Goal: Transaction & Acquisition: Download file/media

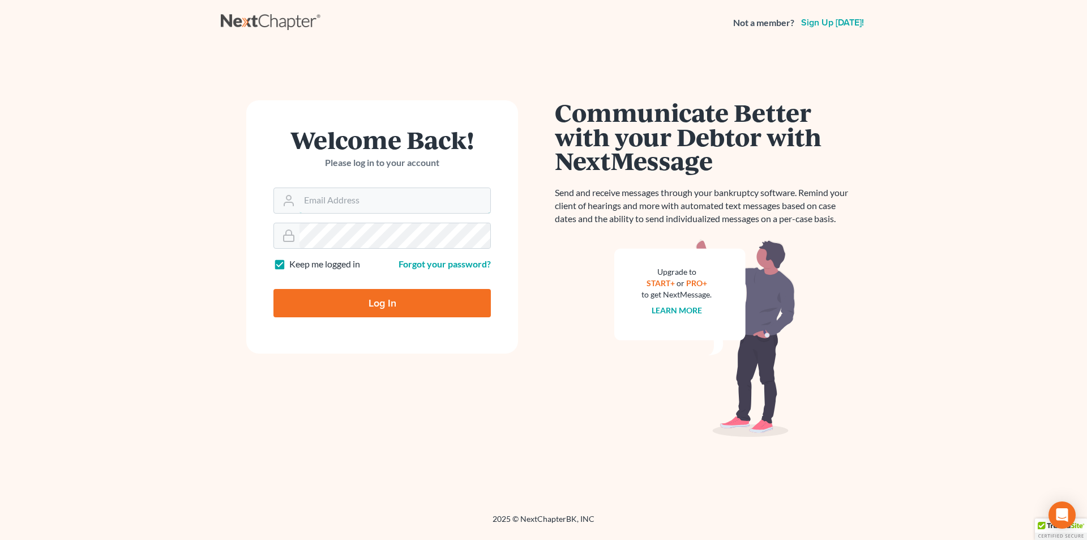
type input "[PERSON_NAME][EMAIL_ADDRESS][DOMAIN_NAME]"
click at [396, 305] on input "Log In" at bounding box center [382, 303] width 217 height 28
type input "Thinking..."
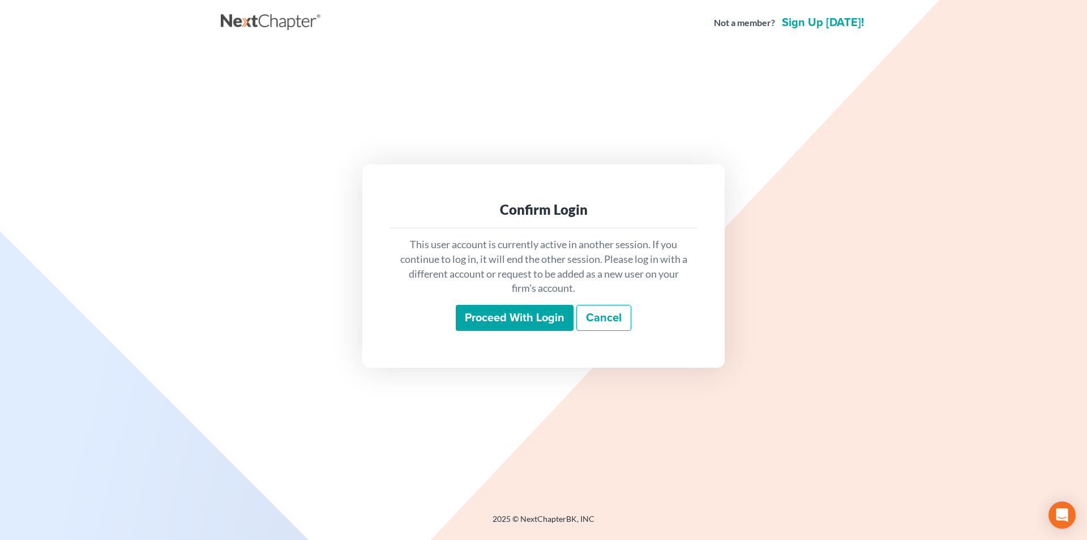
click at [488, 315] on input "Proceed with login" at bounding box center [515, 318] width 118 height 26
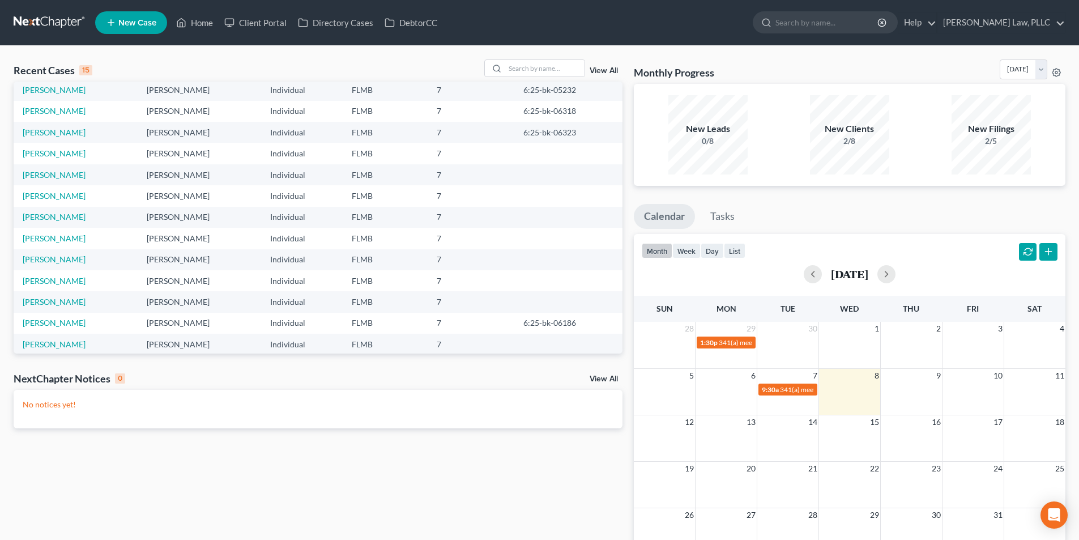
scroll to position [78, 0]
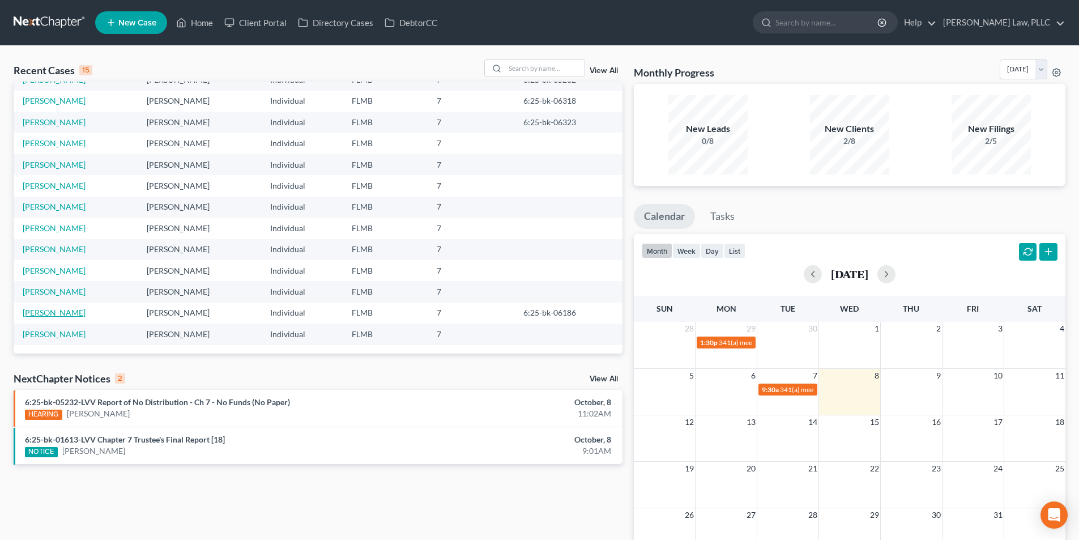
click at [62, 311] on link "[PERSON_NAME]" at bounding box center [54, 312] width 63 height 10
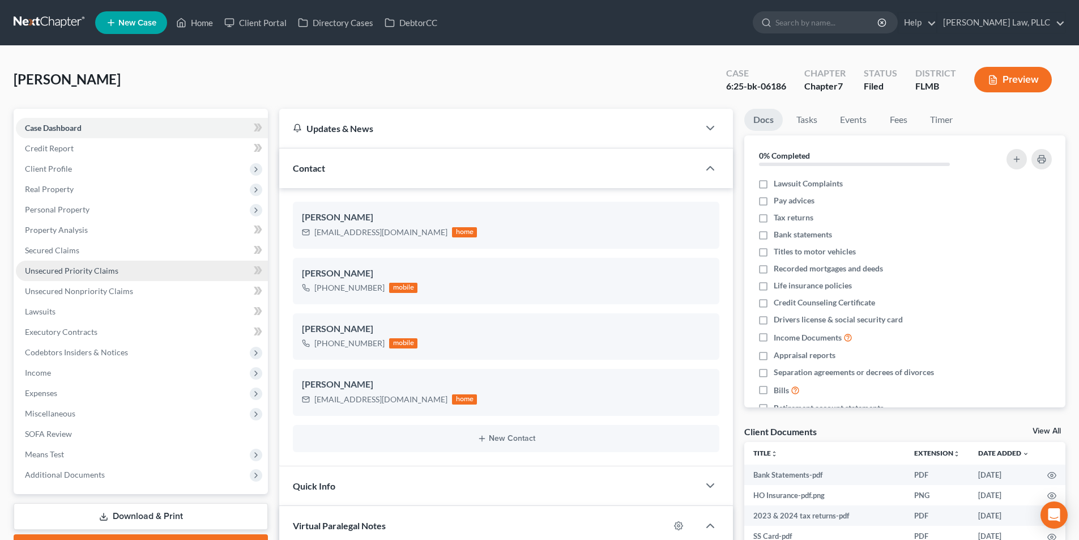
click at [118, 268] on link "Unsecured Priority Claims" at bounding box center [142, 270] width 252 height 20
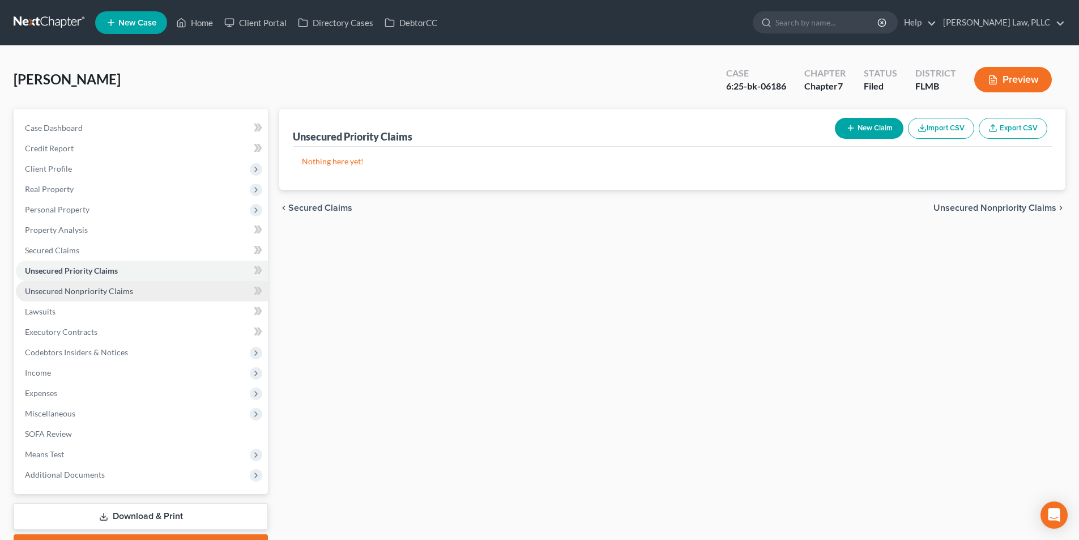
click at [112, 287] on span "Unsecured Nonpriority Claims" at bounding box center [79, 291] width 108 height 10
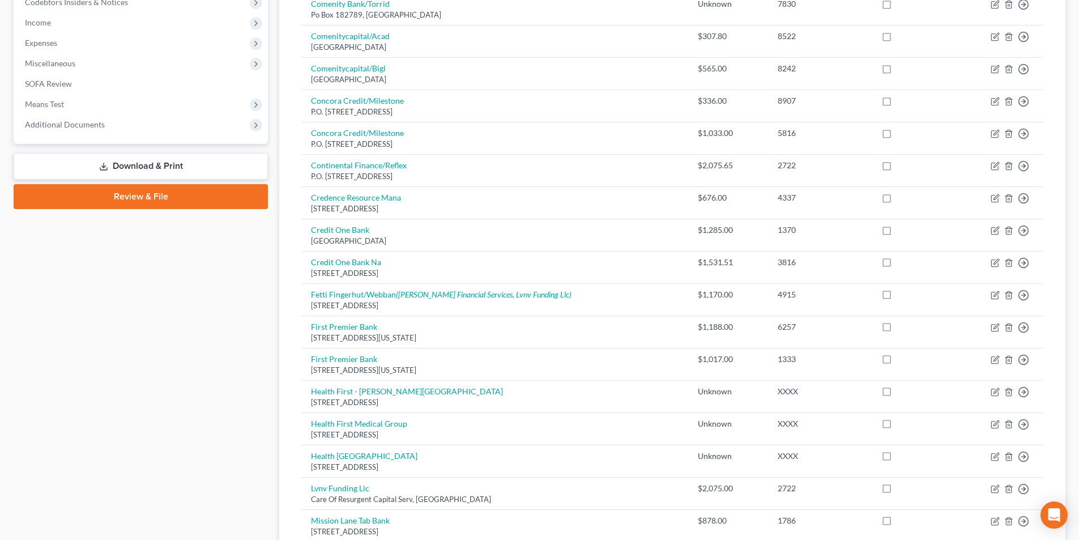
scroll to position [771, 0]
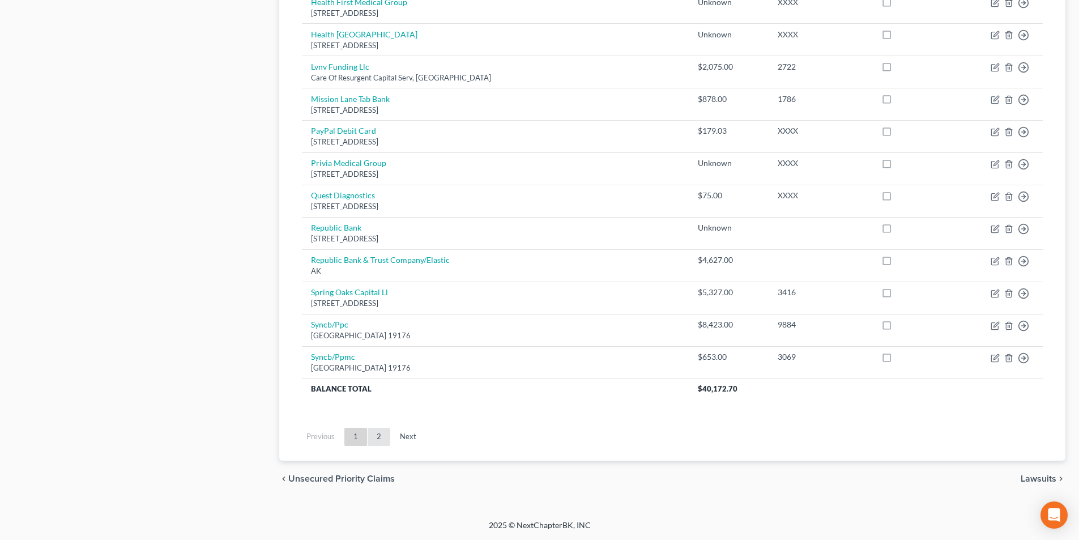
click at [383, 431] on link "2" at bounding box center [379, 437] width 23 height 18
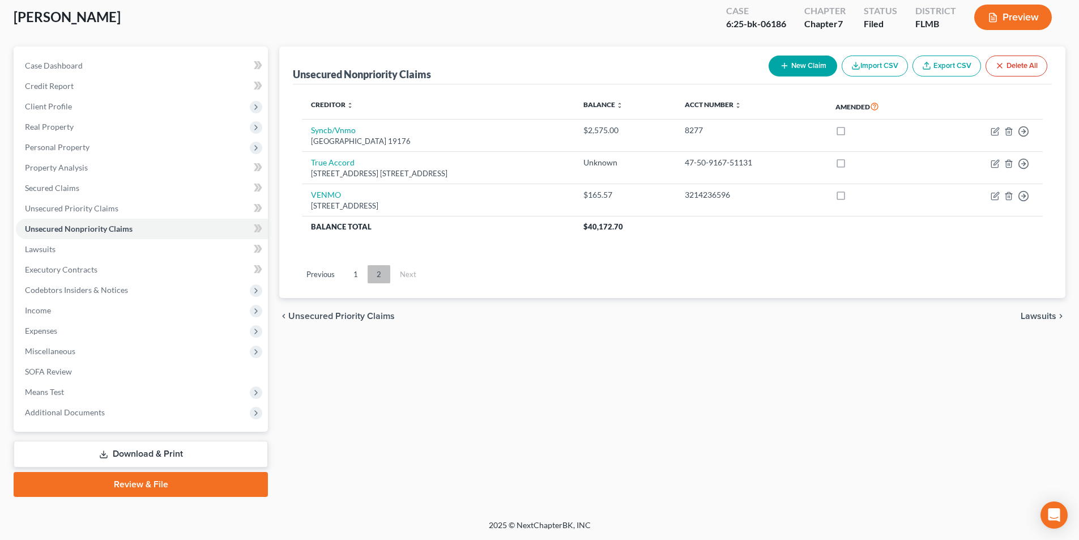
scroll to position [62, 0]
click at [353, 279] on link "1" at bounding box center [355, 274] width 23 height 18
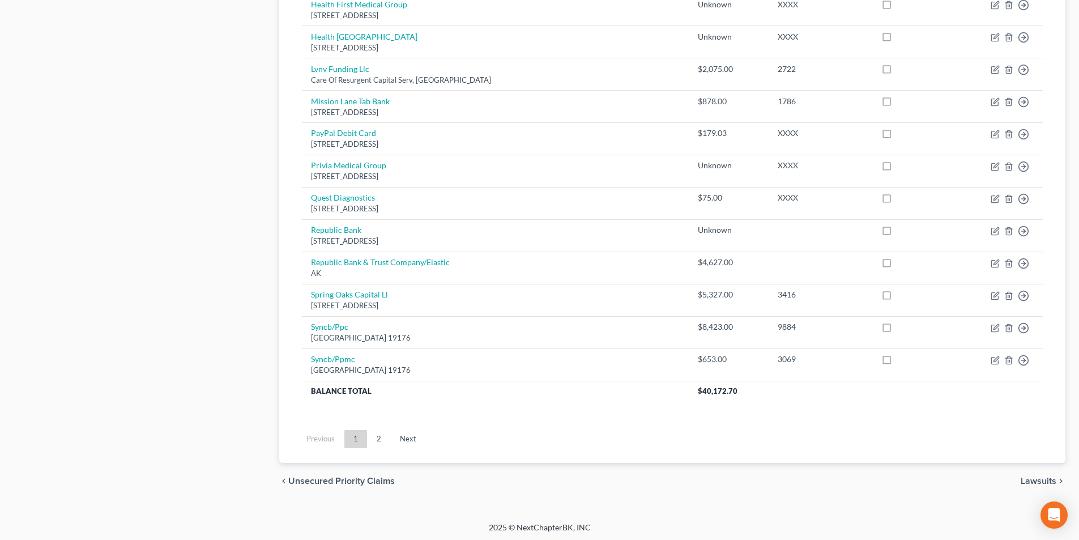
scroll to position [771, 0]
click at [385, 431] on link "2" at bounding box center [379, 437] width 23 height 18
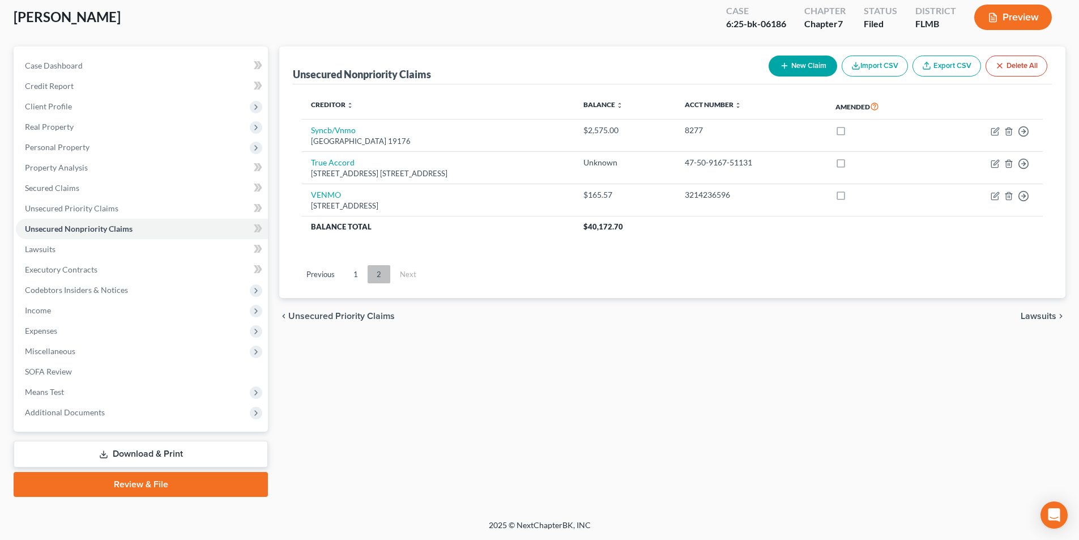
scroll to position [62, 0]
click at [356, 267] on link "1" at bounding box center [355, 274] width 23 height 18
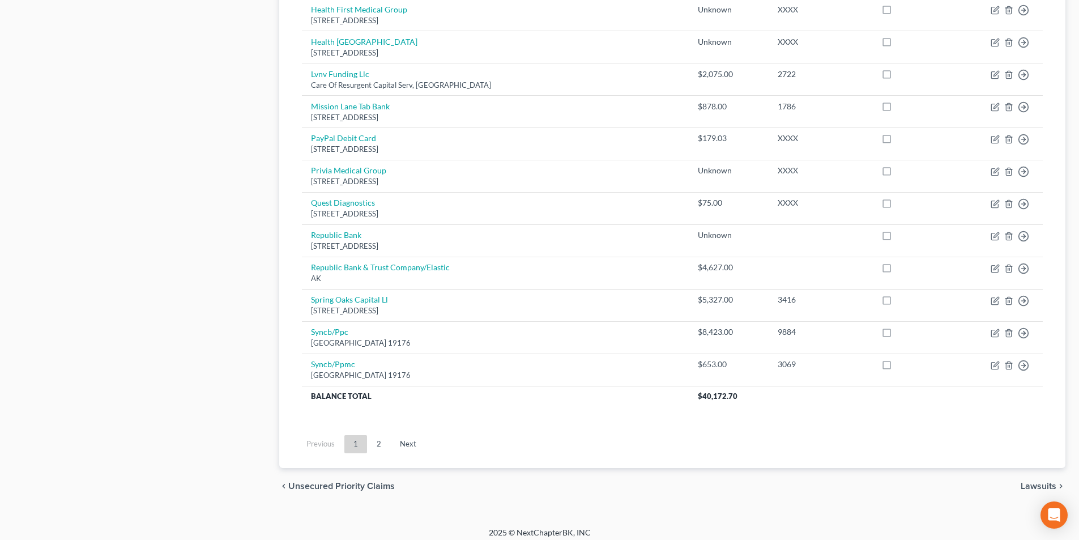
scroll to position [771, 0]
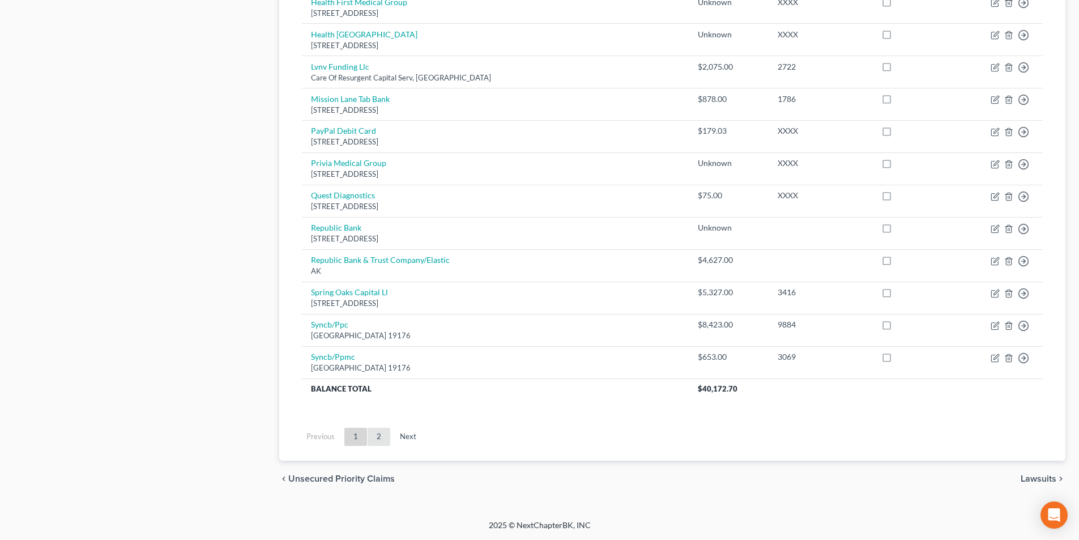
click at [378, 442] on link "2" at bounding box center [379, 437] width 23 height 18
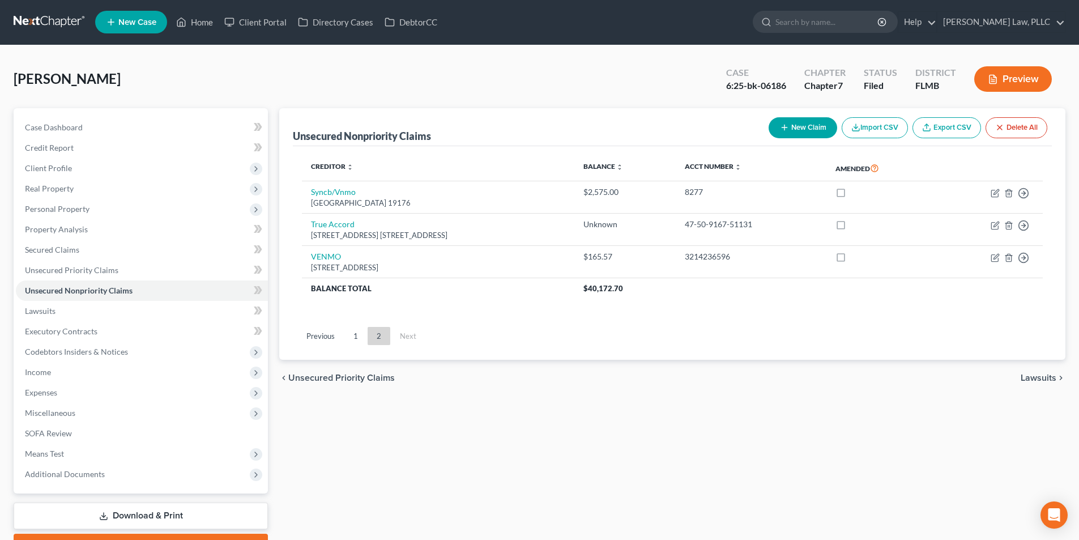
scroll to position [0, 0]
click at [43, 24] on link at bounding box center [50, 22] width 72 height 20
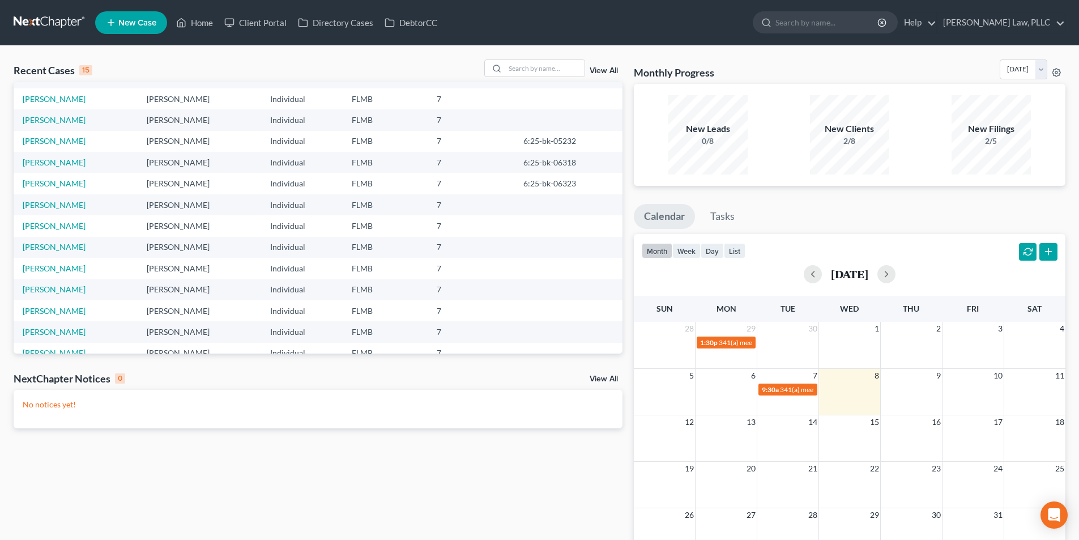
scroll to position [78, 0]
click at [55, 271] on link "Ray, Cynthia" at bounding box center [54, 271] width 63 height 10
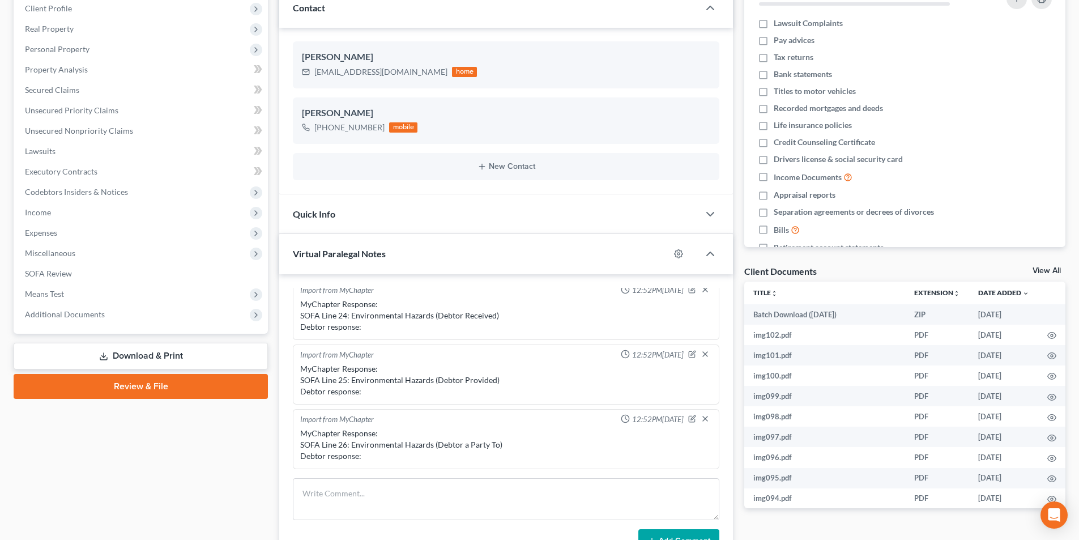
scroll to position [170, 0]
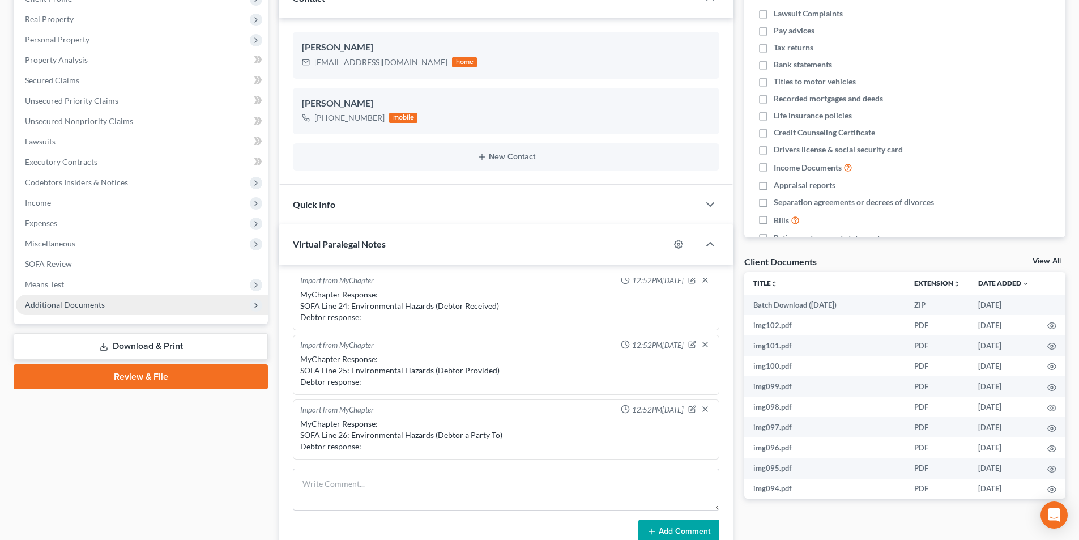
click at [75, 303] on span "Additional Documents" at bounding box center [65, 305] width 80 height 10
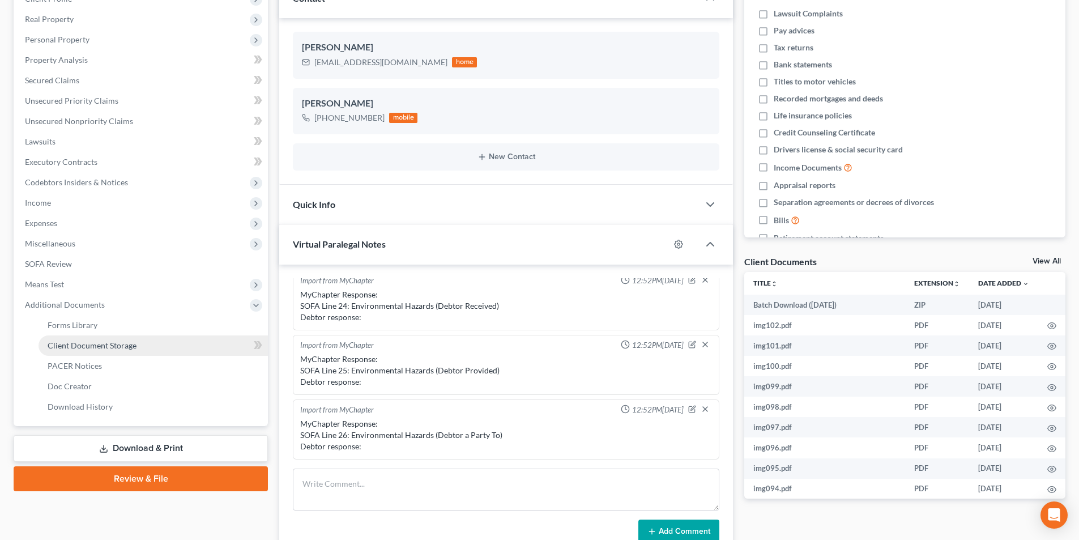
click at [82, 344] on span "Client Document Storage" at bounding box center [92, 345] width 89 height 10
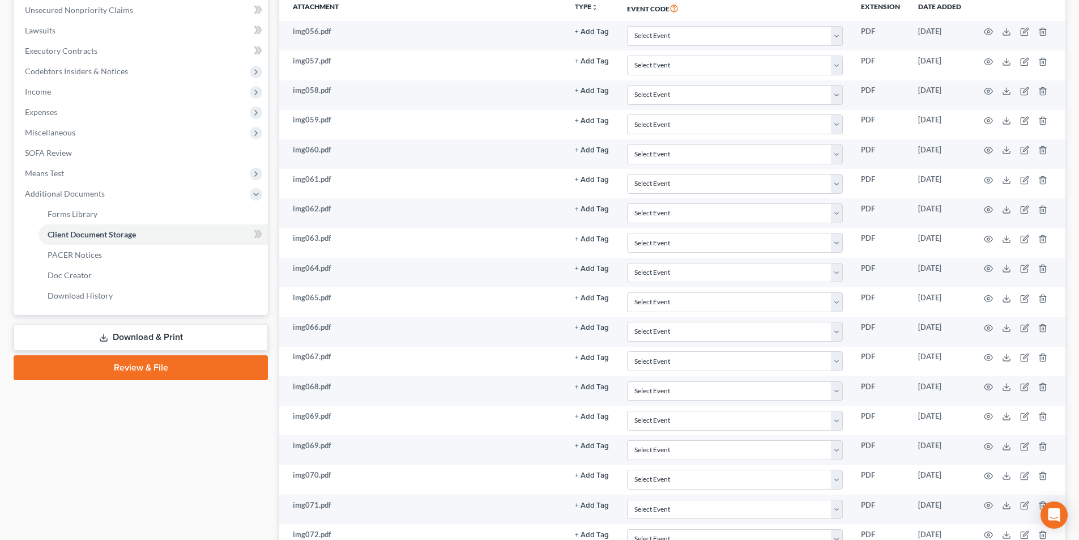
scroll to position [168, 0]
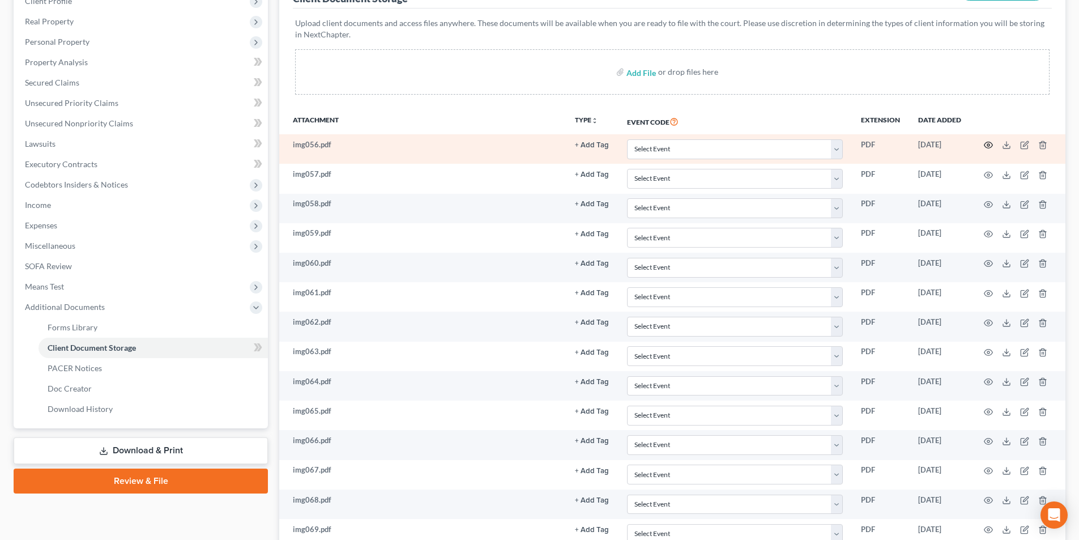
click at [988, 142] on icon "button" at bounding box center [988, 144] width 9 height 9
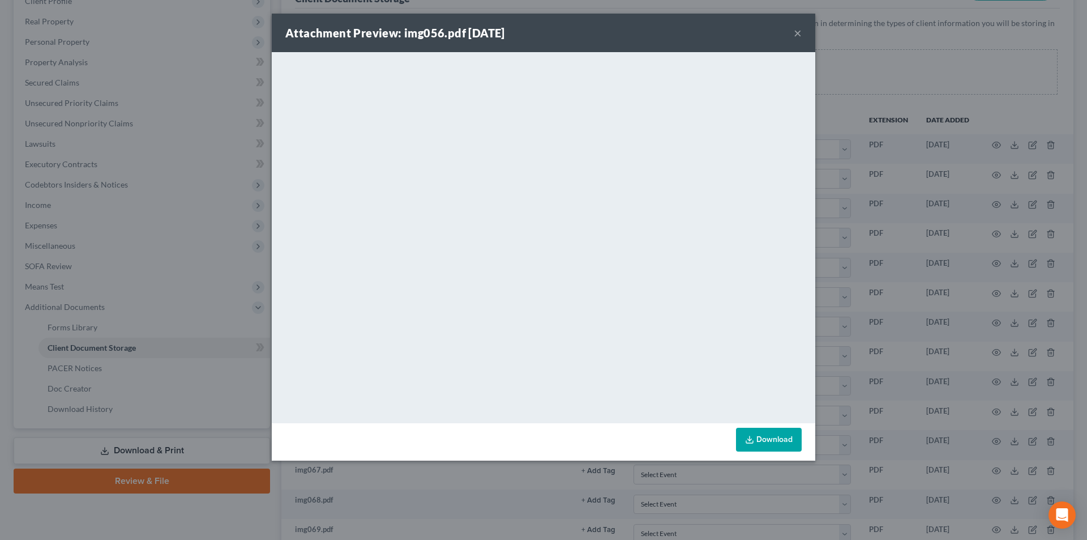
click at [799, 33] on button "×" at bounding box center [798, 33] width 8 height 14
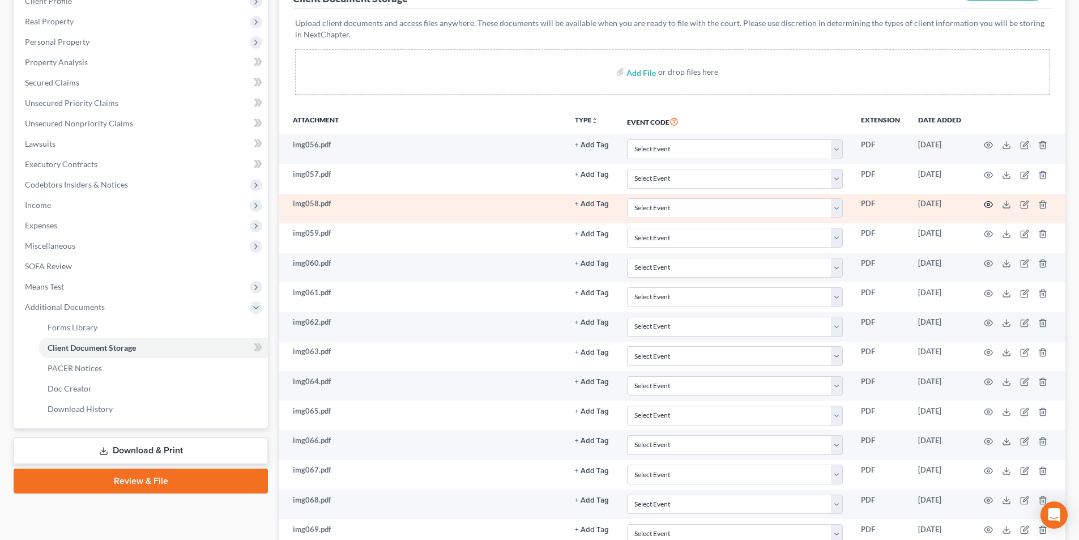
click at [990, 203] on icon "button" at bounding box center [988, 204] width 9 height 9
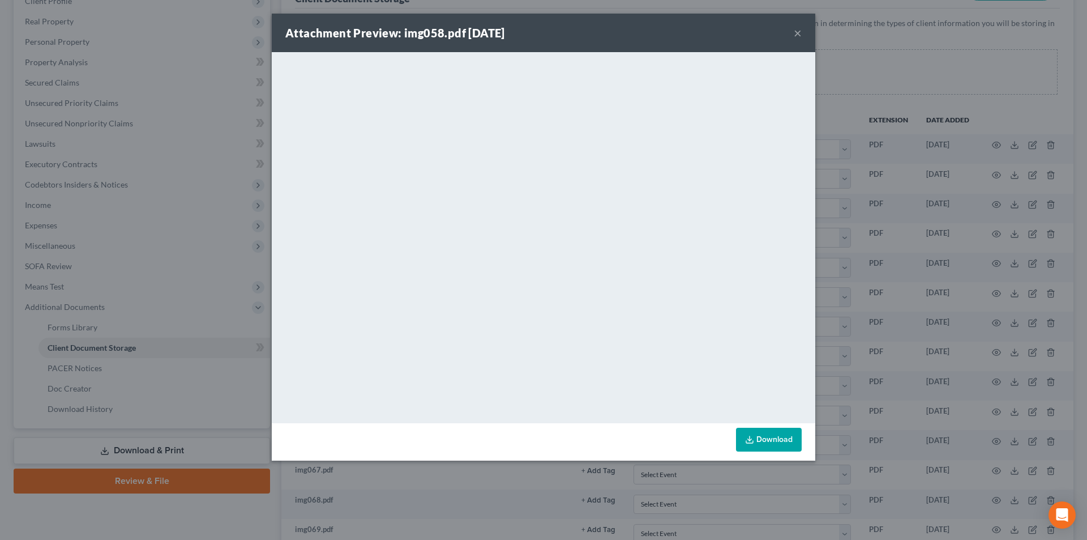
click at [797, 31] on button "×" at bounding box center [798, 33] width 8 height 14
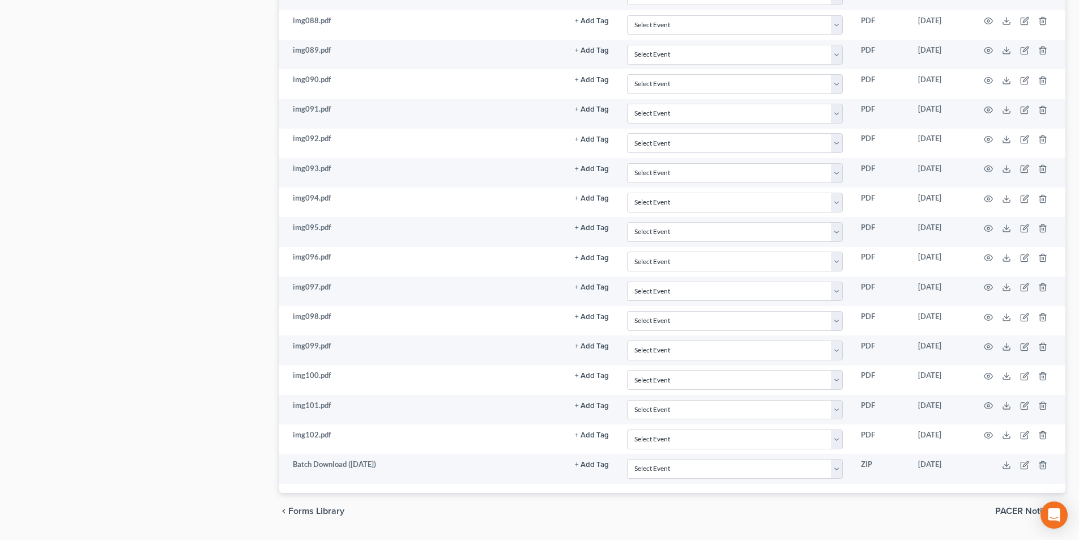
scroll to position [1300, 0]
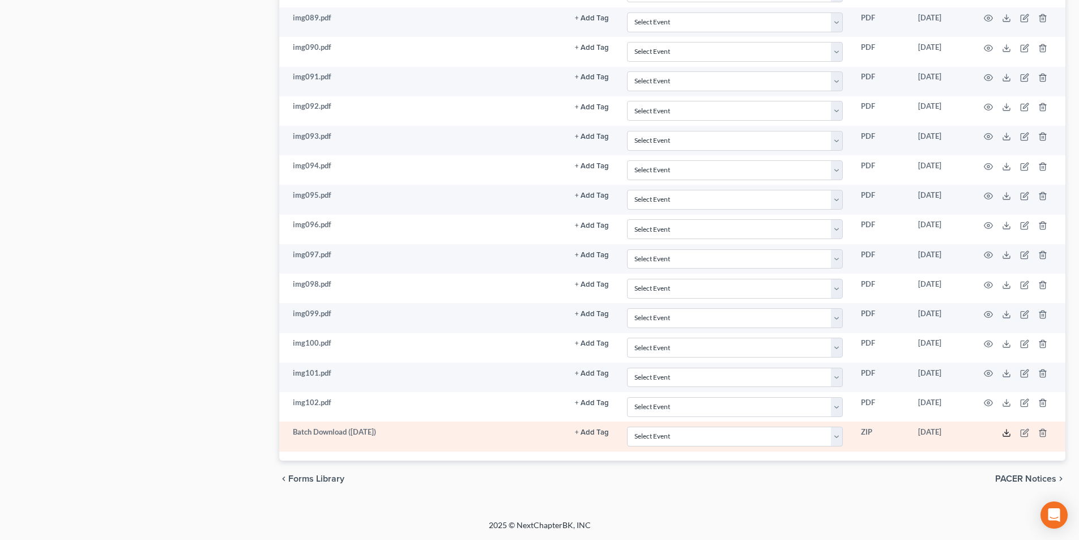
click at [1005, 434] on icon at bounding box center [1006, 432] width 9 height 9
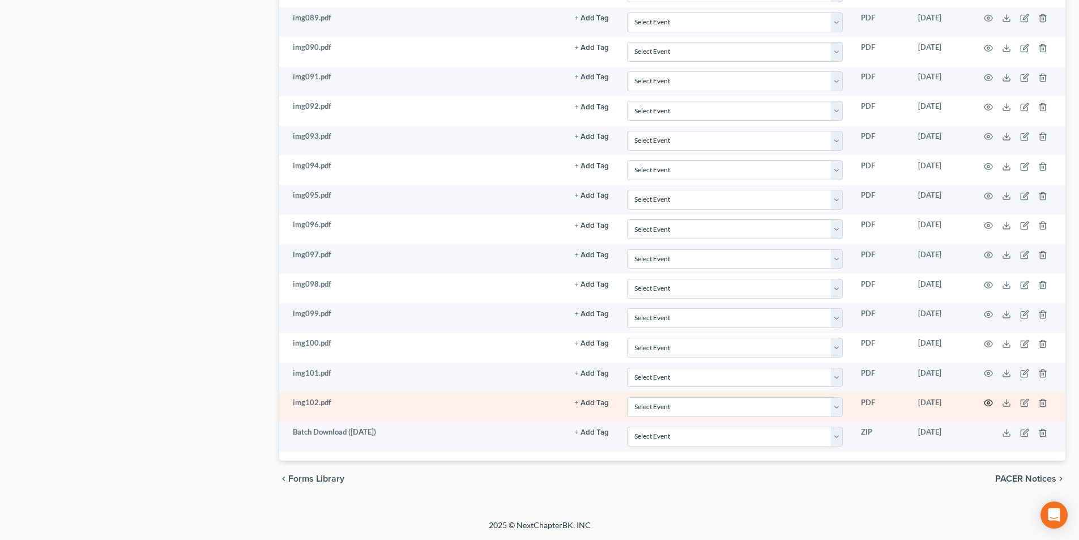
click at [987, 399] on icon "button" at bounding box center [988, 402] width 9 height 9
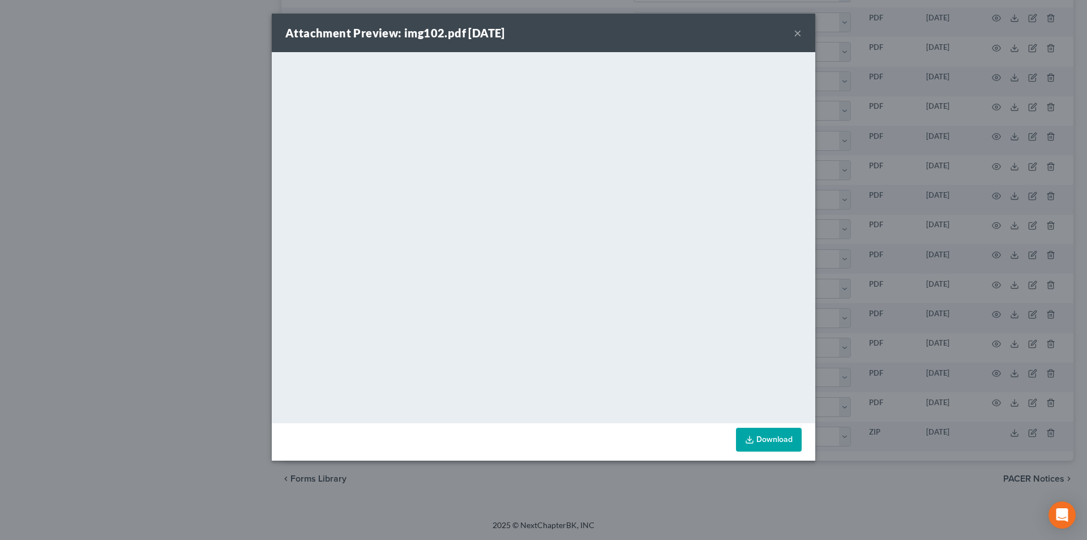
click at [800, 31] on button "×" at bounding box center [798, 33] width 8 height 14
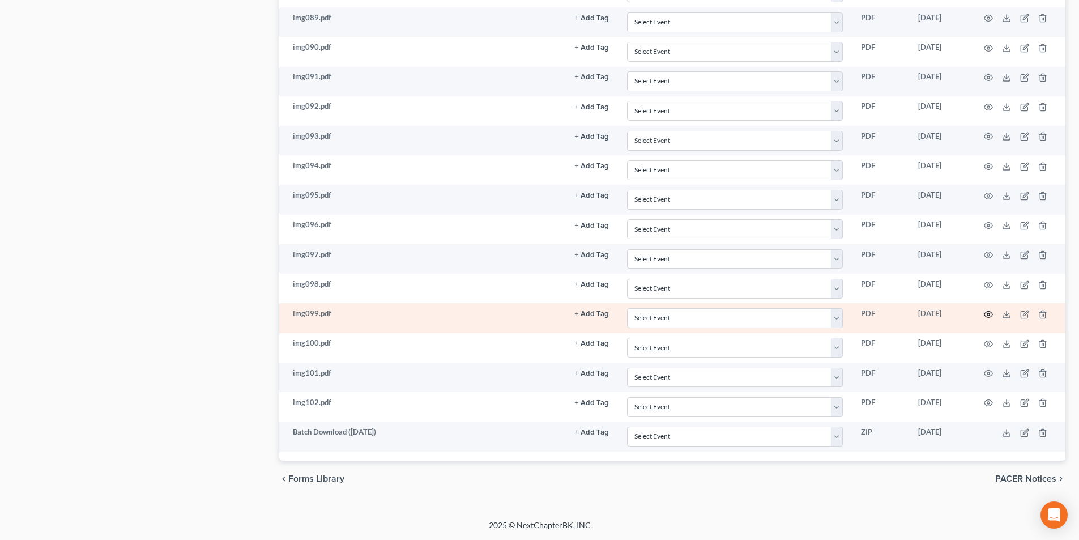
click at [986, 312] on icon "button" at bounding box center [988, 314] width 8 height 6
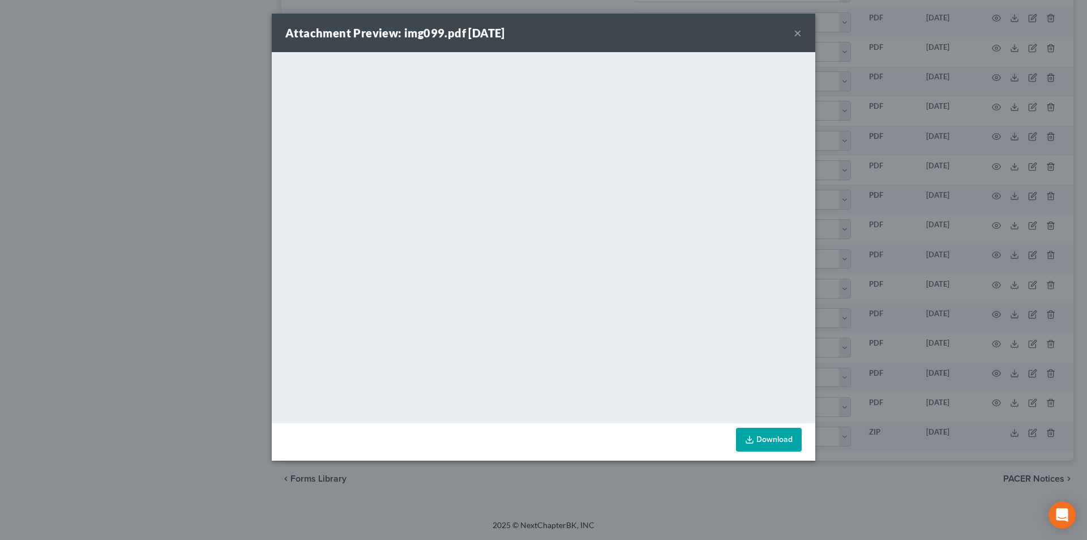
click at [799, 34] on button "×" at bounding box center [798, 33] width 8 height 14
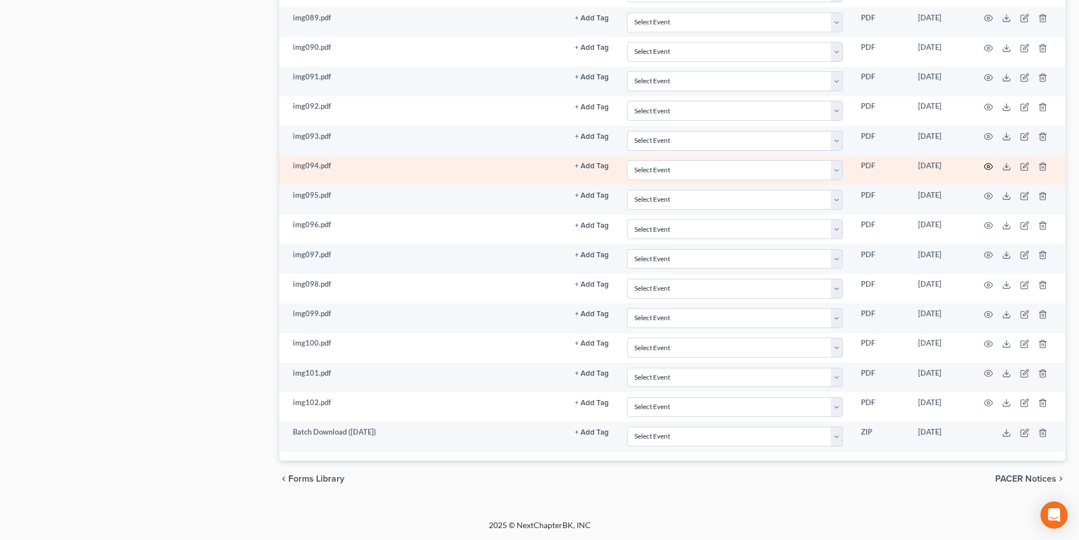
click at [985, 165] on icon "button" at bounding box center [988, 166] width 8 height 6
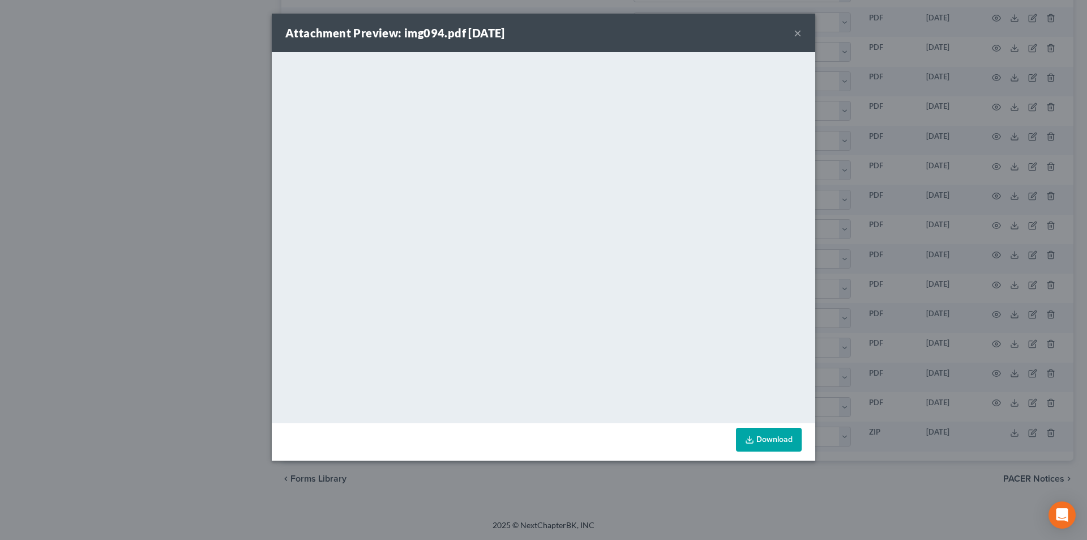
click at [792, 31] on div "Attachment Preview: img094.pdf 08/28/2025 ×" at bounding box center [544, 33] width 544 height 39
click at [798, 35] on button "×" at bounding box center [798, 33] width 8 height 14
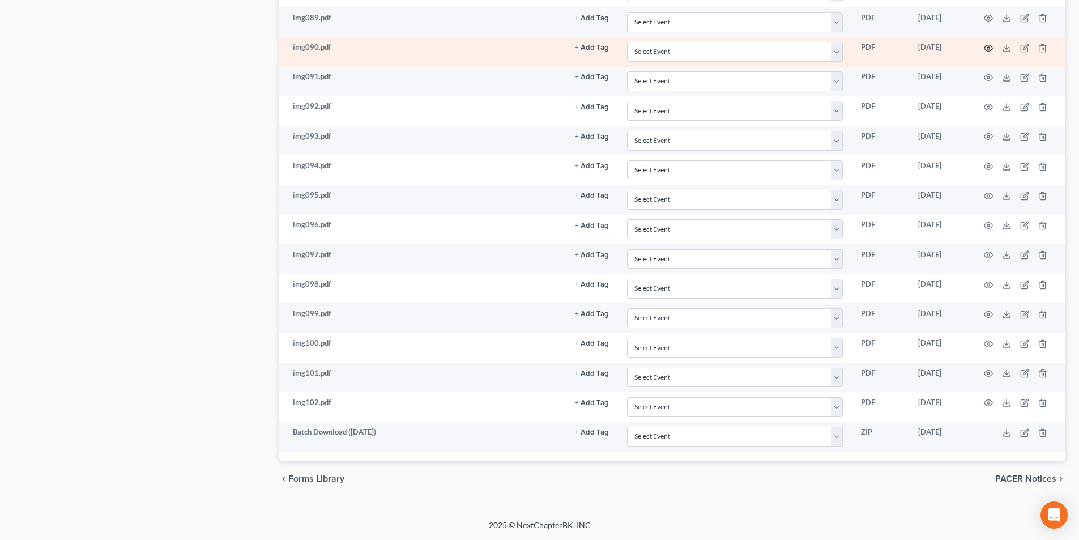
click at [988, 50] on icon "button" at bounding box center [988, 48] width 9 height 9
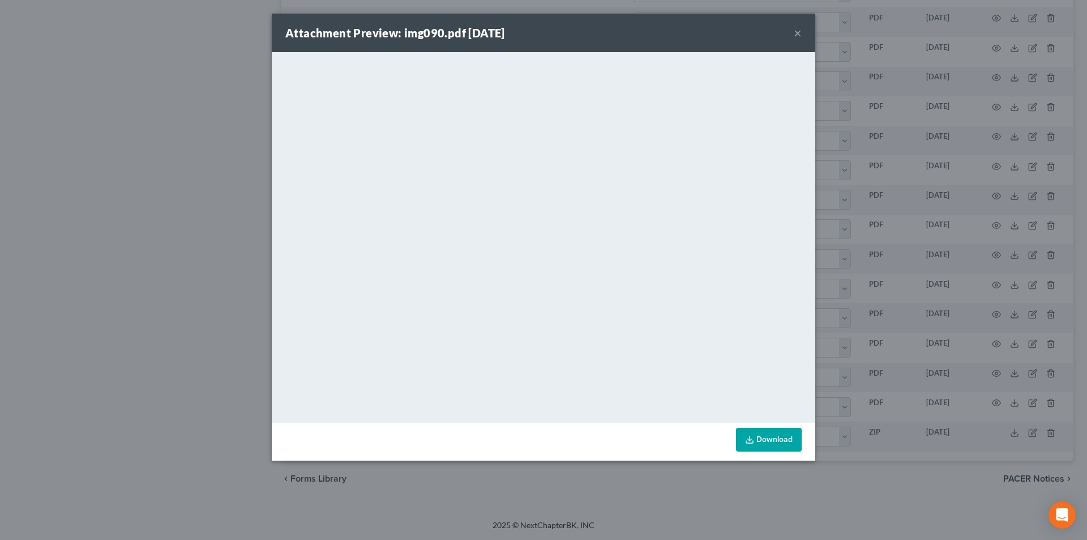
click at [793, 28] on div "Attachment Preview: img090.pdf 08/28/2025 ×" at bounding box center [544, 33] width 544 height 39
click at [793, 32] on div "Attachment Preview: img090.pdf 08/28/2025 ×" at bounding box center [544, 33] width 544 height 39
click at [796, 32] on button "×" at bounding box center [798, 33] width 8 height 14
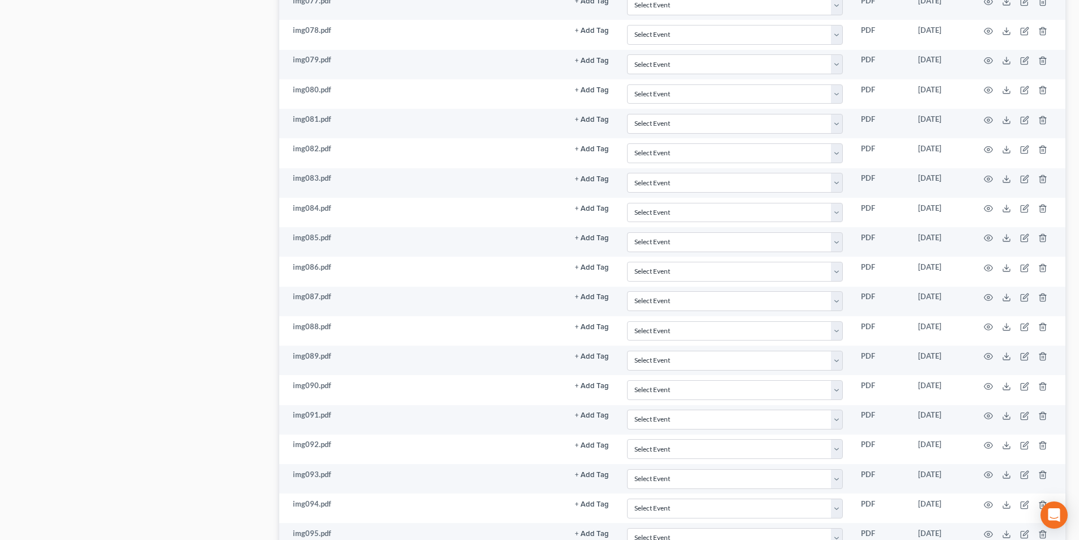
scroll to position [960, 0]
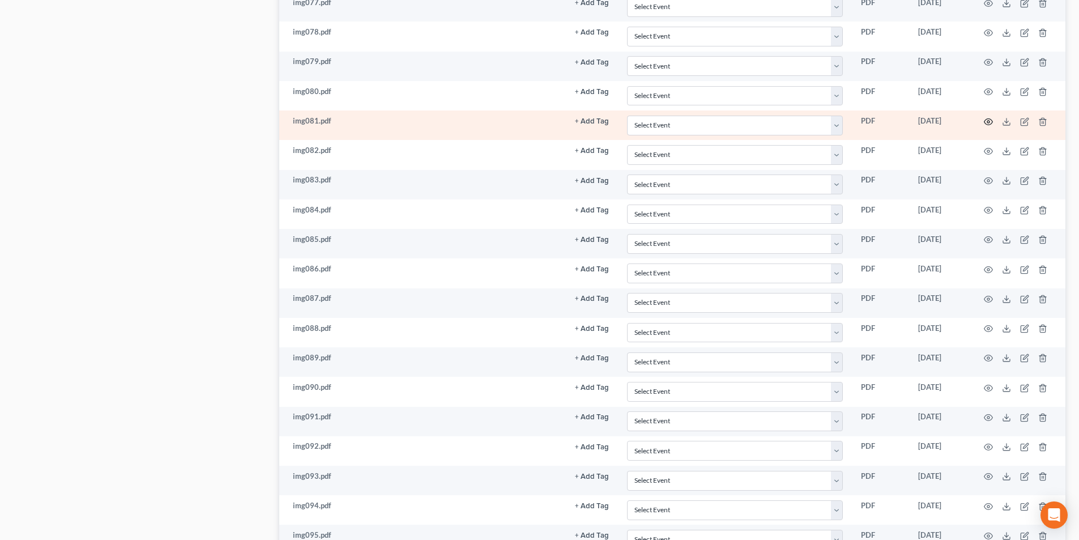
click at [985, 119] on icon "button" at bounding box center [988, 121] width 9 height 9
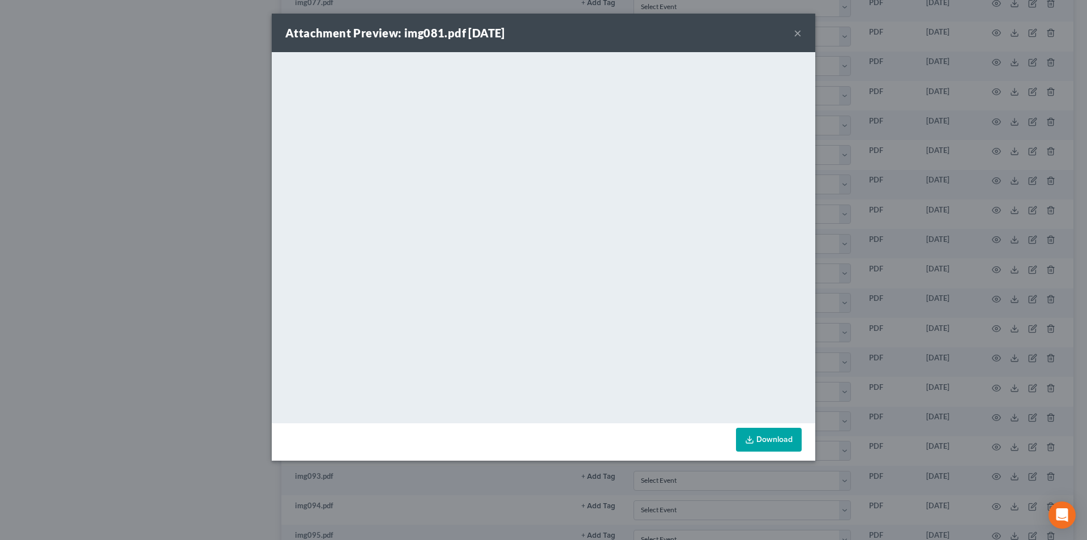
click at [793, 33] on div "Attachment Preview: img081.pdf 08/28/2025 ×" at bounding box center [544, 33] width 544 height 39
click at [801, 35] on button "×" at bounding box center [798, 33] width 8 height 14
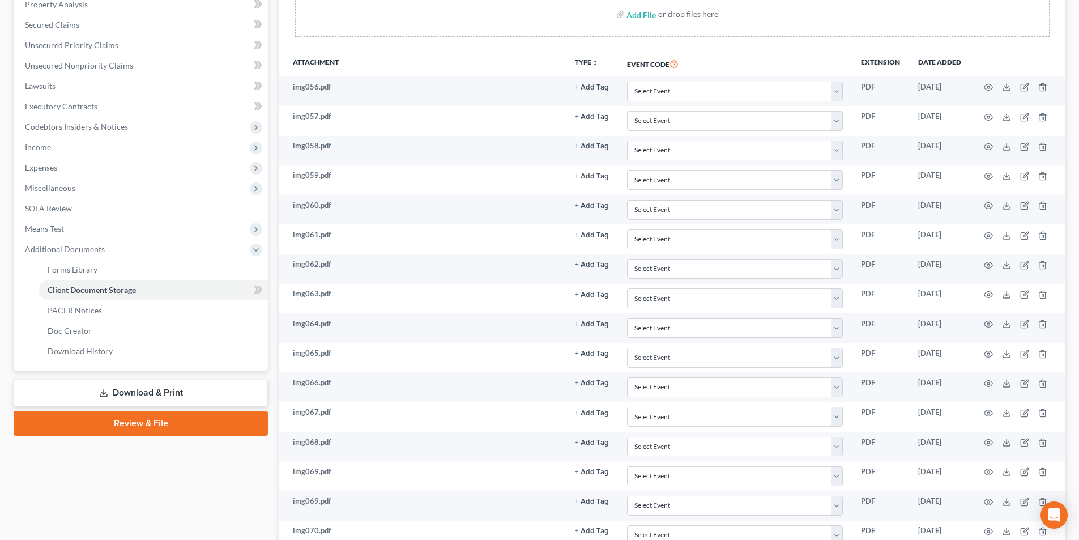
scroll to position [224, 0]
click at [140, 394] on link "Download & Print" at bounding box center [141, 394] width 254 height 27
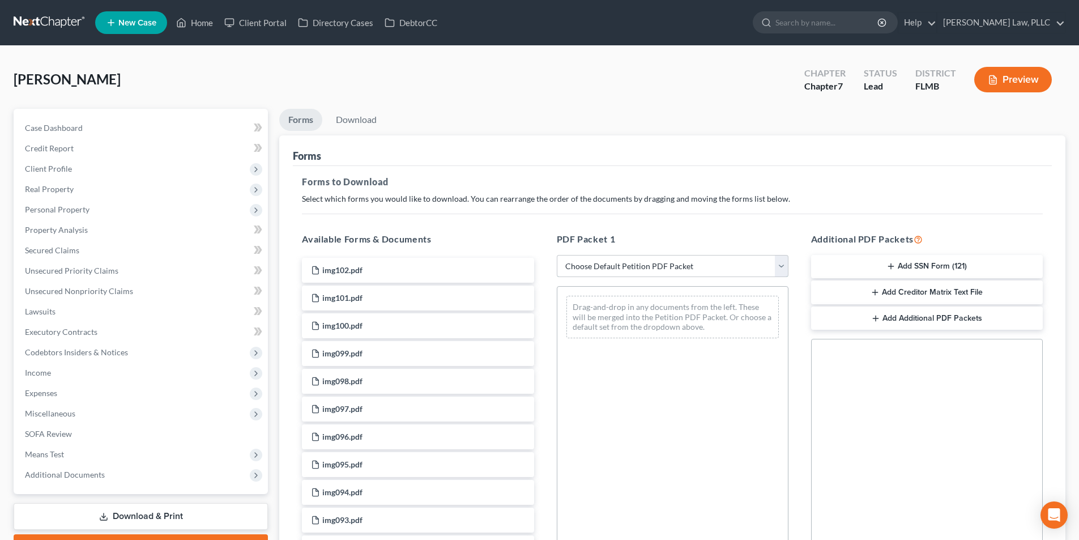
click at [597, 270] on select "Choose Default Petition PDF Packet Complete Bankruptcy Petition (all forms and …" at bounding box center [673, 266] width 232 height 23
select select "0"
click at [557, 255] on select "Choose Default Petition PDF Packet Complete Bankruptcy Petition (all forms and …" at bounding box center [673, 266] width 232 height 23
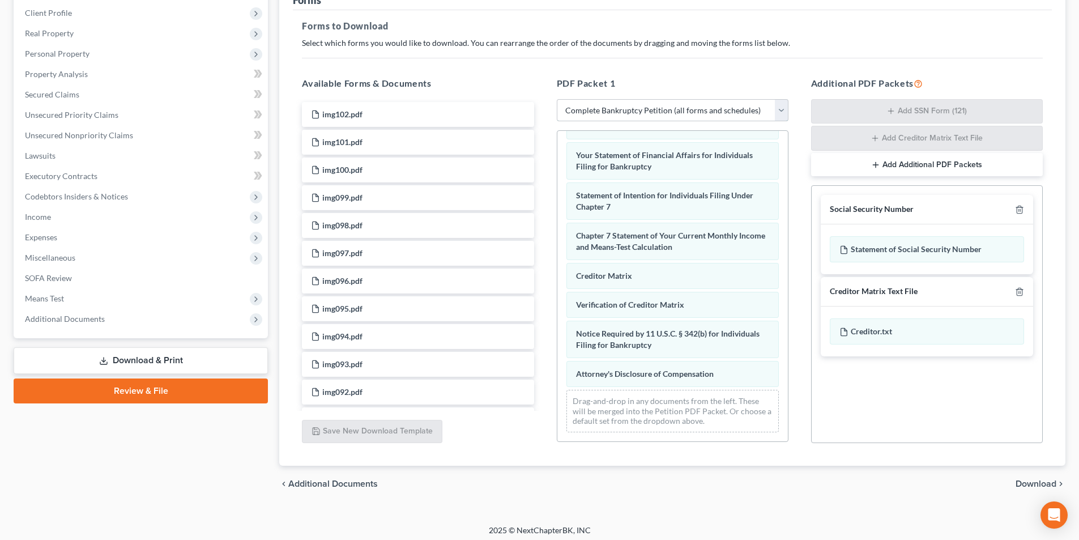
scroll to position [161, 0]
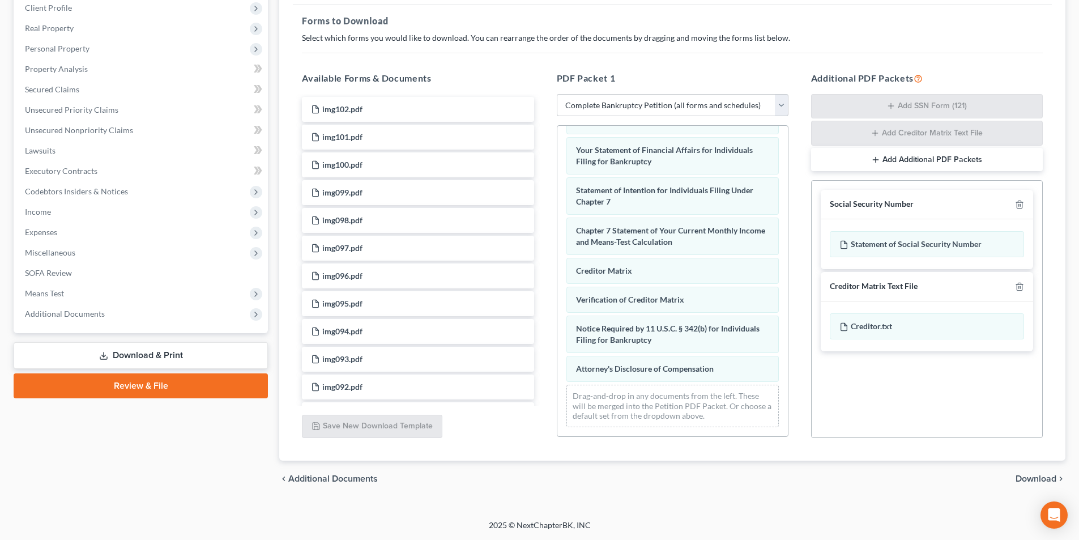
click at [1056, 481] on icon "chevron_right" at bounding box center [1060, 478] width 9 height 9
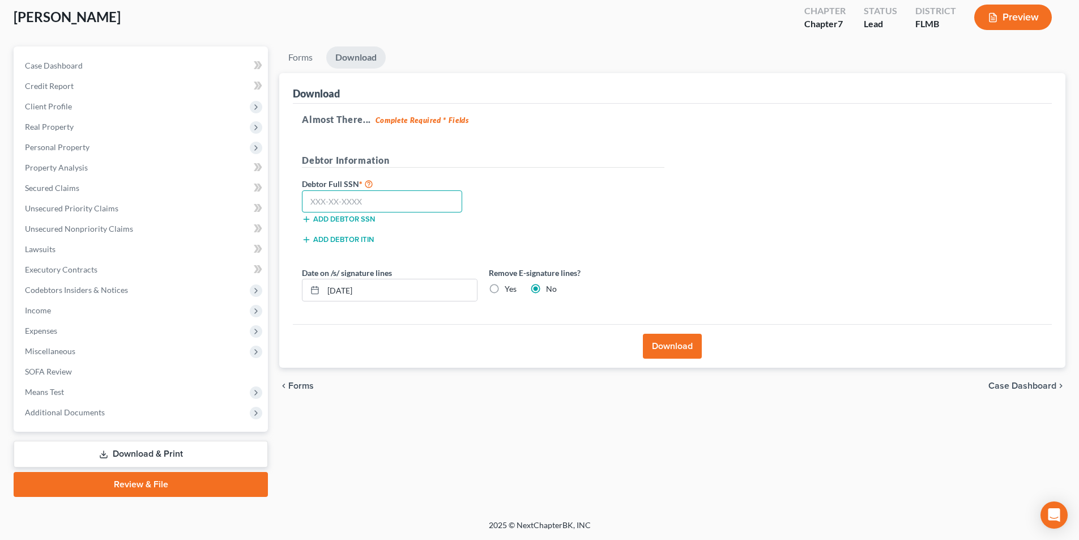
click at [319, 196] on input "text" at bounding box center [382, 201] width 160 height 23
type input "481-74-5693"
click at [674, 337] on button "Download" at bounding box center [672, 346] width 59 height 25
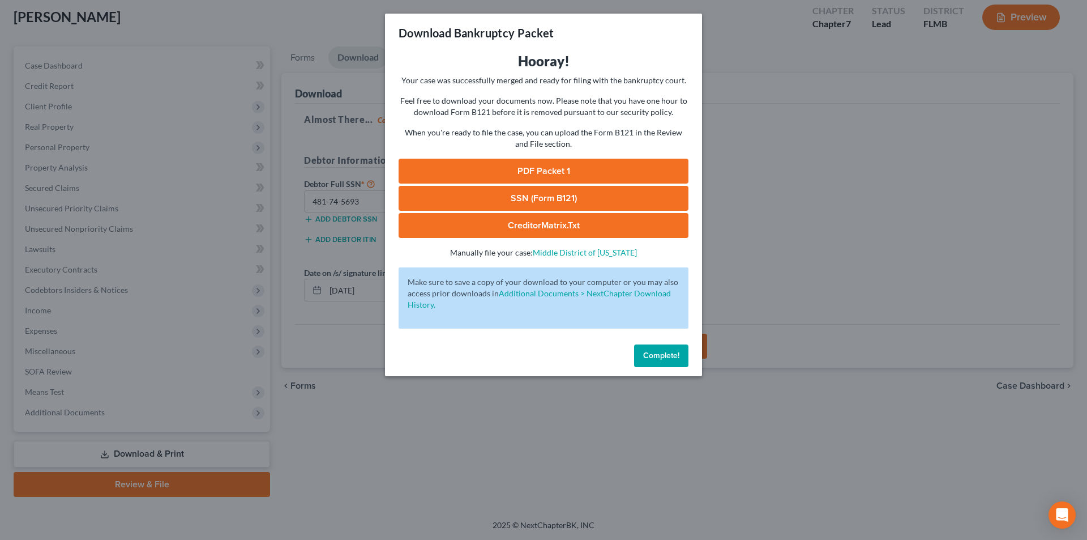
click at [532, 168] on link "PDF Packet 1" at bounding box center [544, 171] width 290 height 25
click at [551, 195] on link "SSN (Form B121)" at bounding box center [544, 198] width 290 height 25
